Goal: Transaction & Acquisition: Download file/media

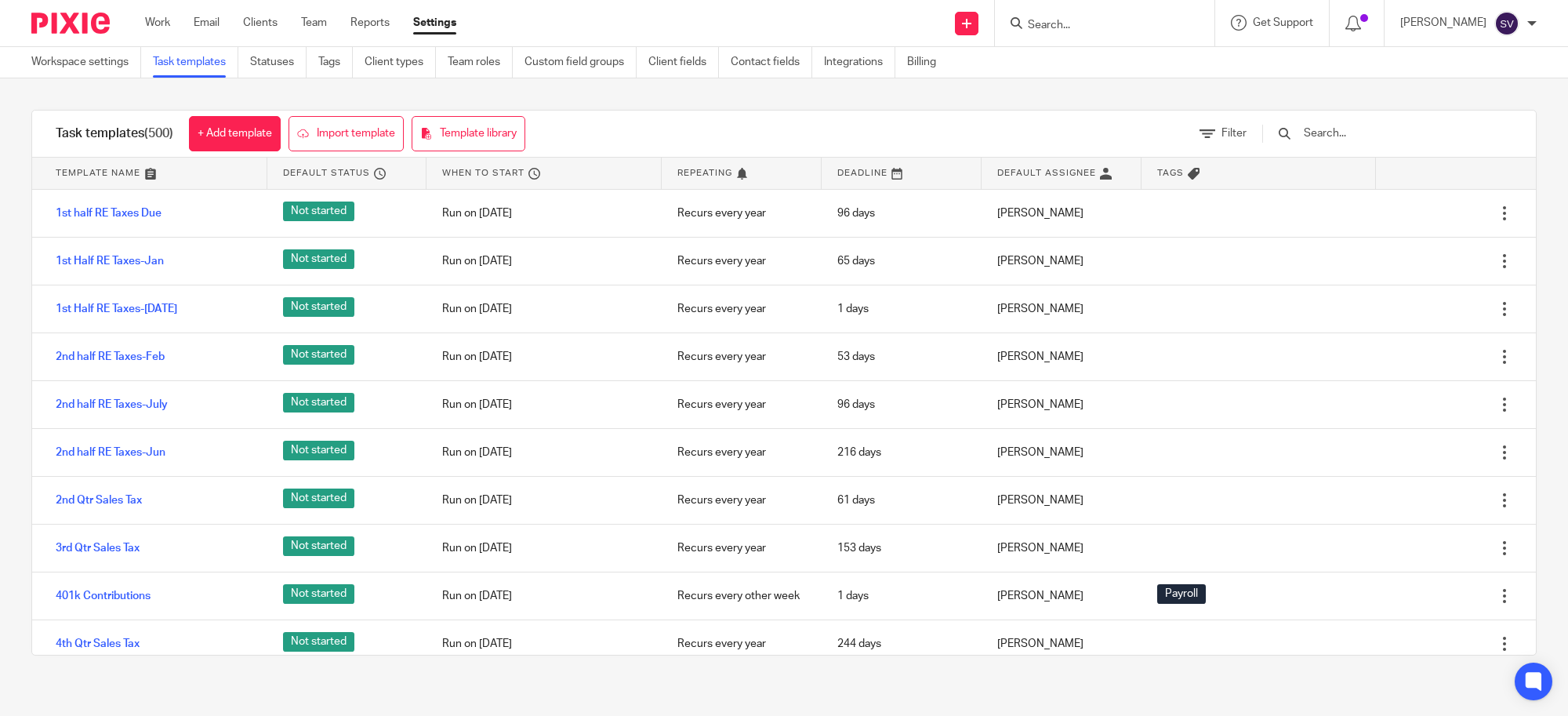
click at [1074, 24] on input "Search" at bounding box center [1097, 25] width 141 height 14
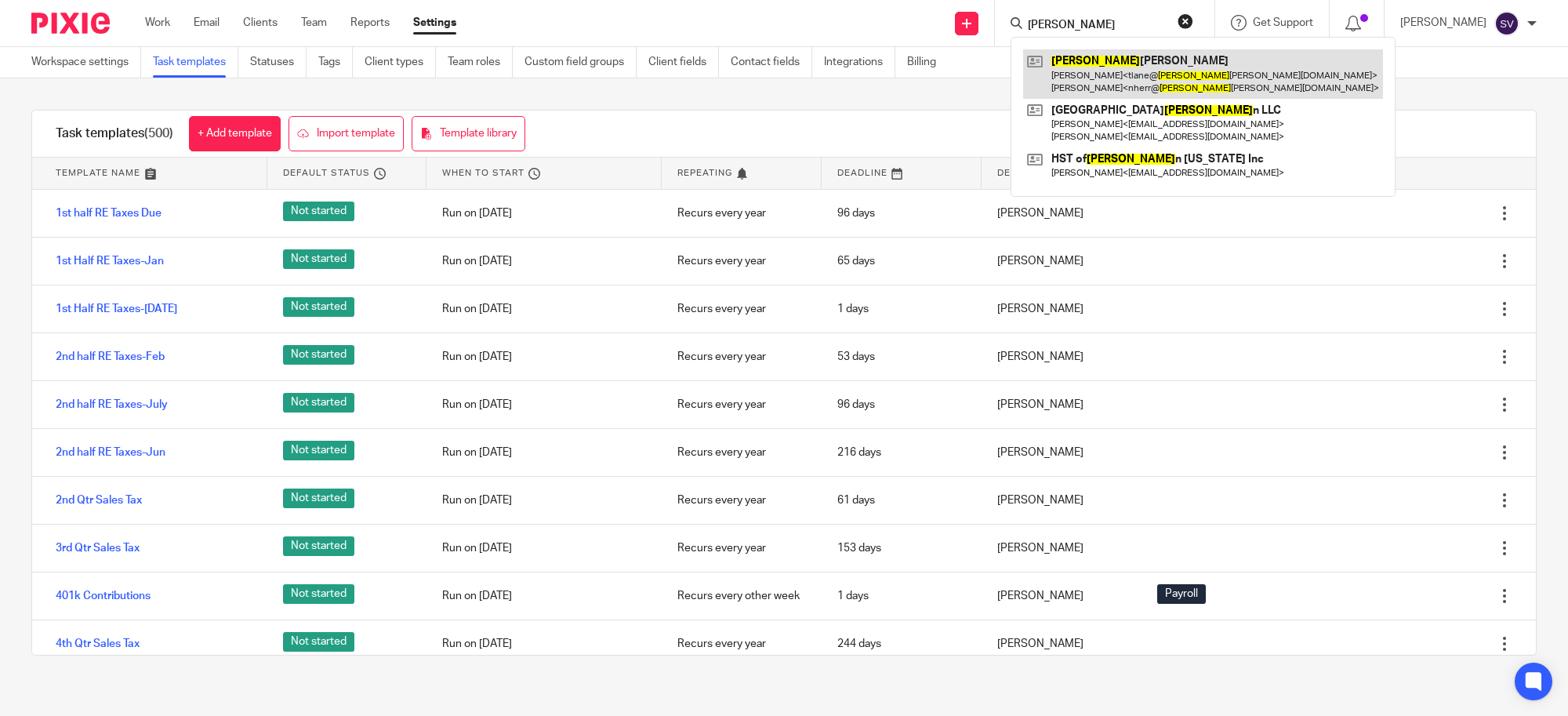
type input "webster"
click at [1093, 59] on link at bounding box center [1203, 74] width 360 height 49
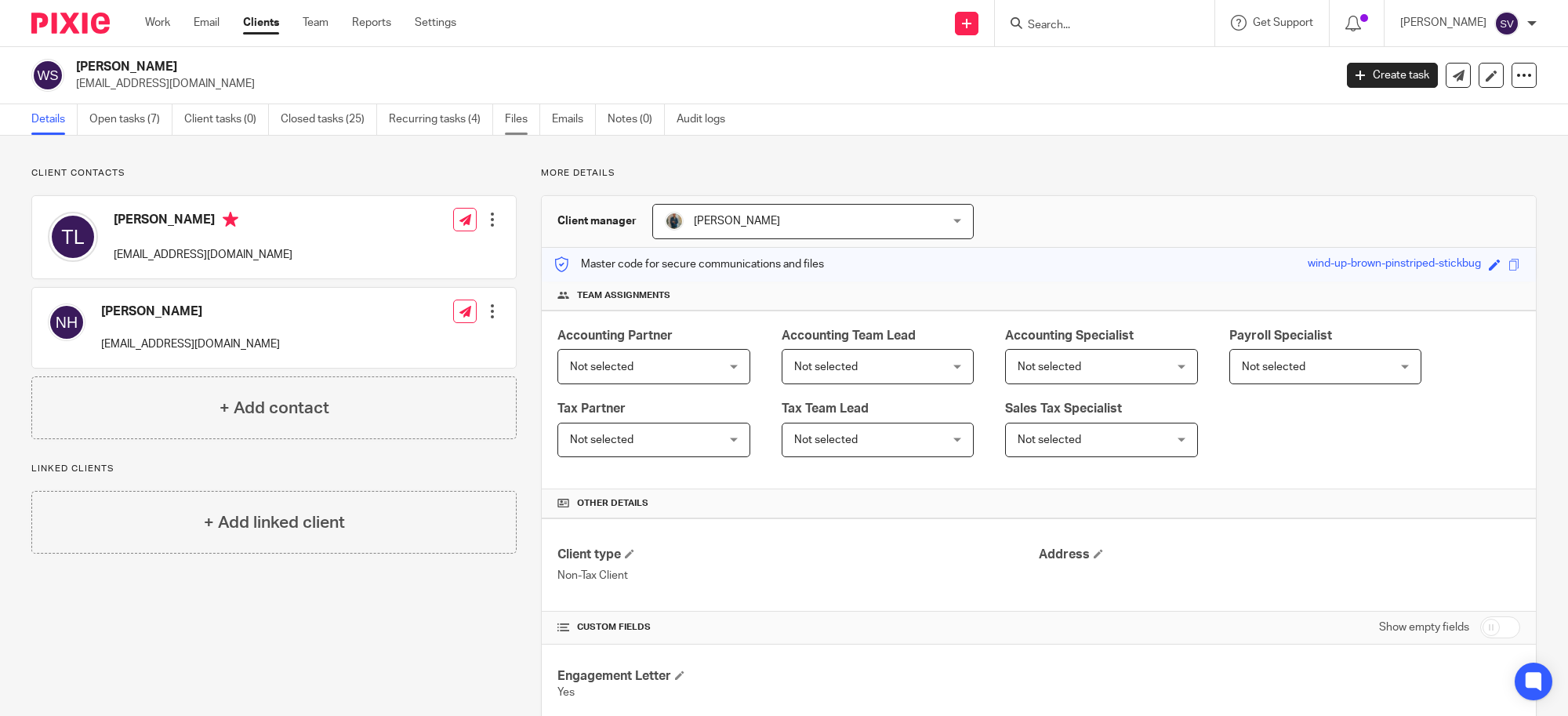
click at [515, 116] on link "Files" at bounding box center [522, 120] width 35 height 31
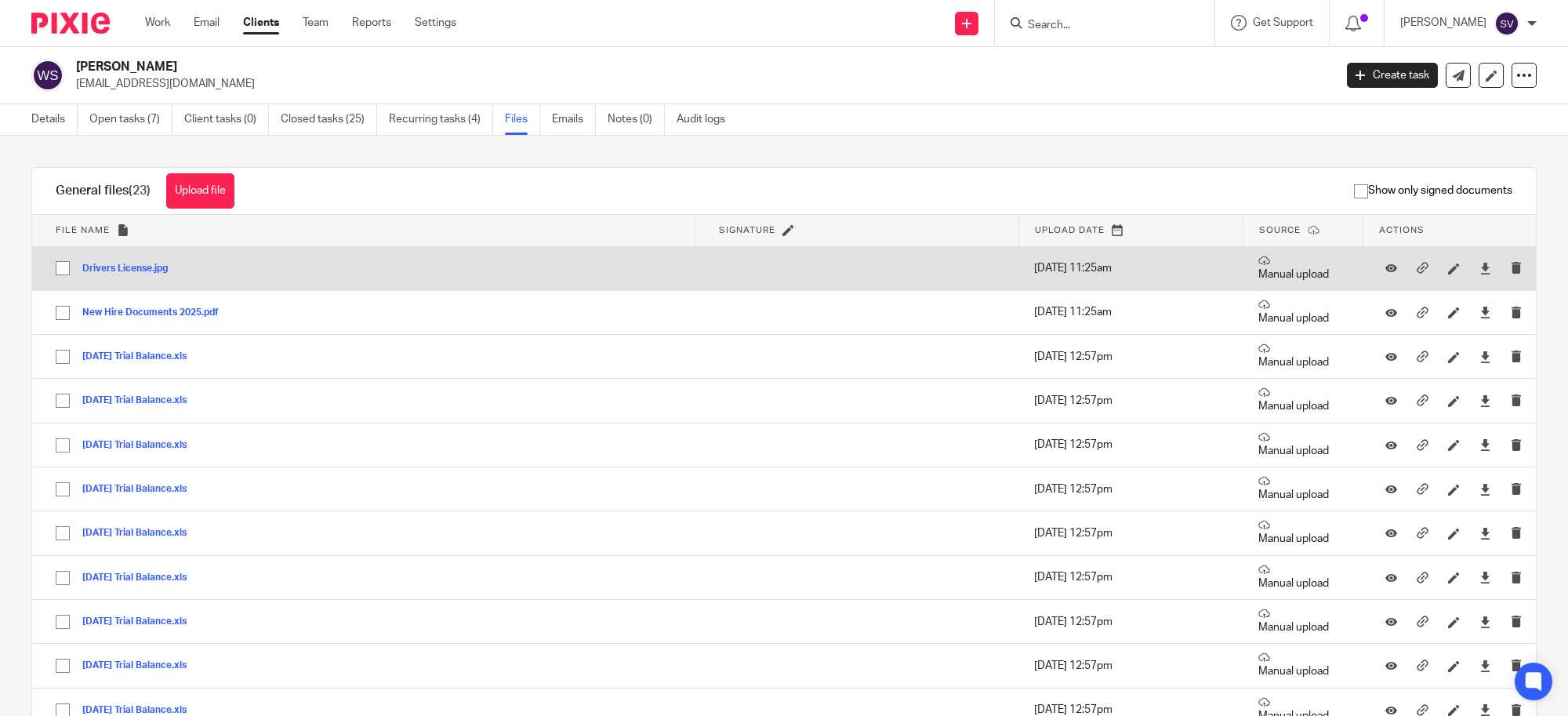
click at [59, 265] on input "checkbox" at bounding box center [63, 268] width 30 height 30
checkbox input "true"
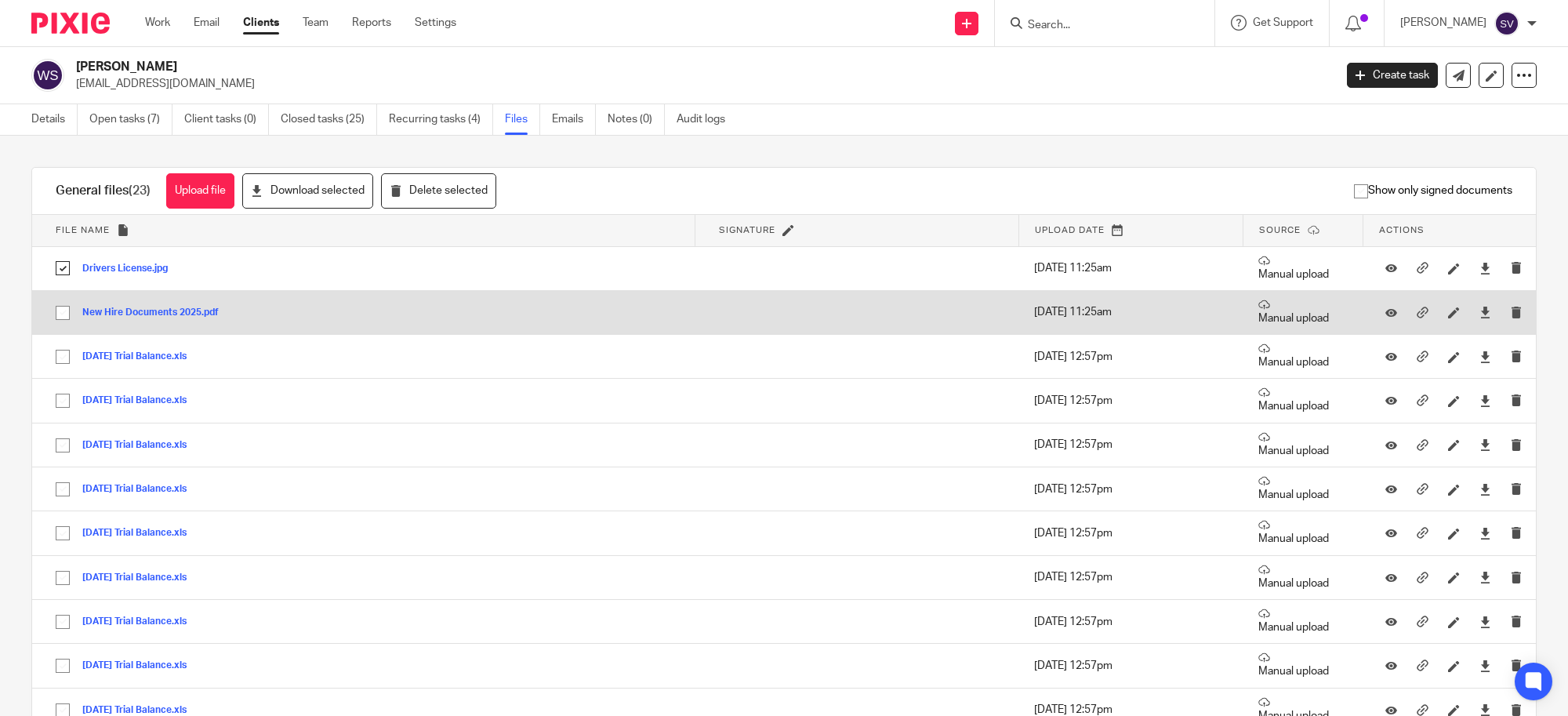
click at [64, 315] on input "checkbox" at bounding box center [63, 313] width 30 height 30
checkbox input "true"
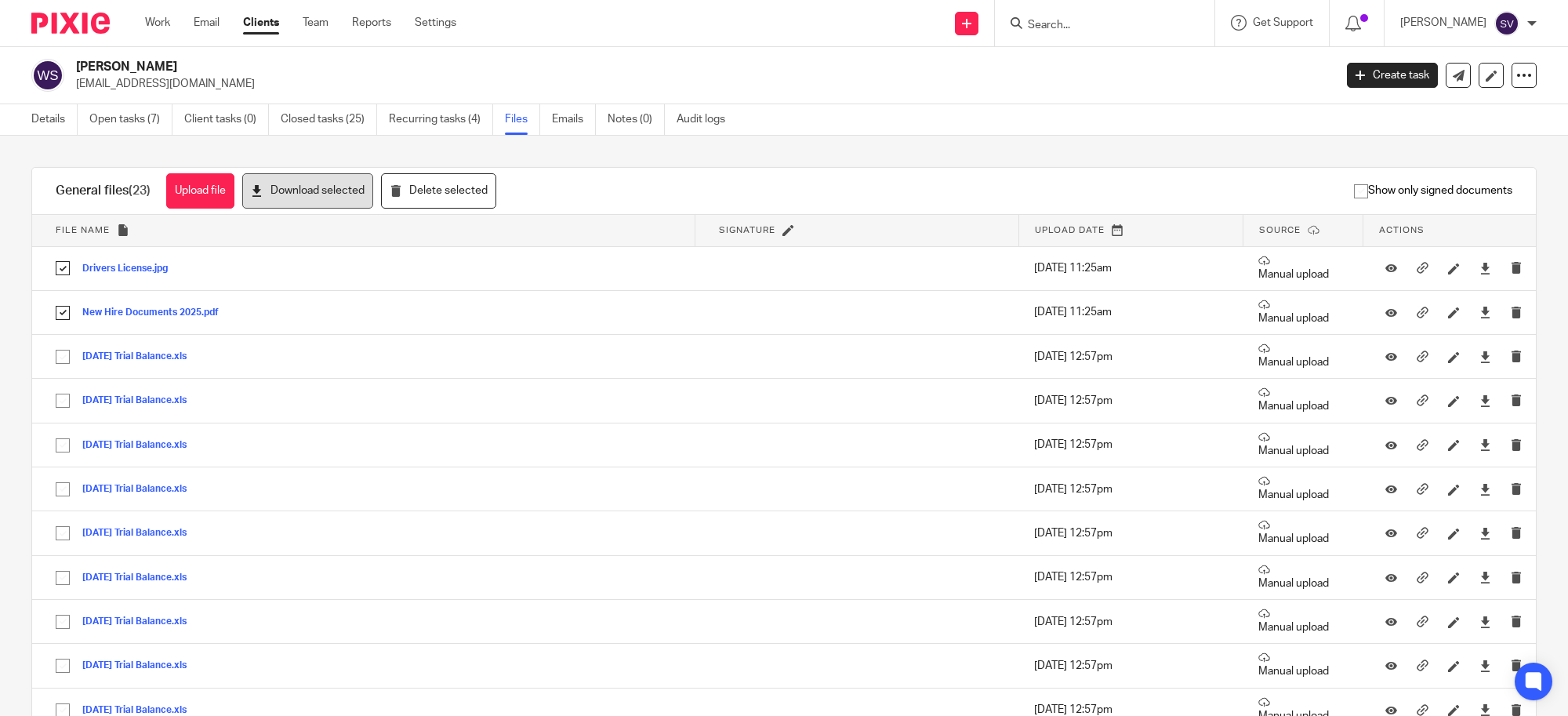
click at [284, 195] on button "Download selected" at bounding box center [308, 191] width 131 height 35
